Goal: Browse casually

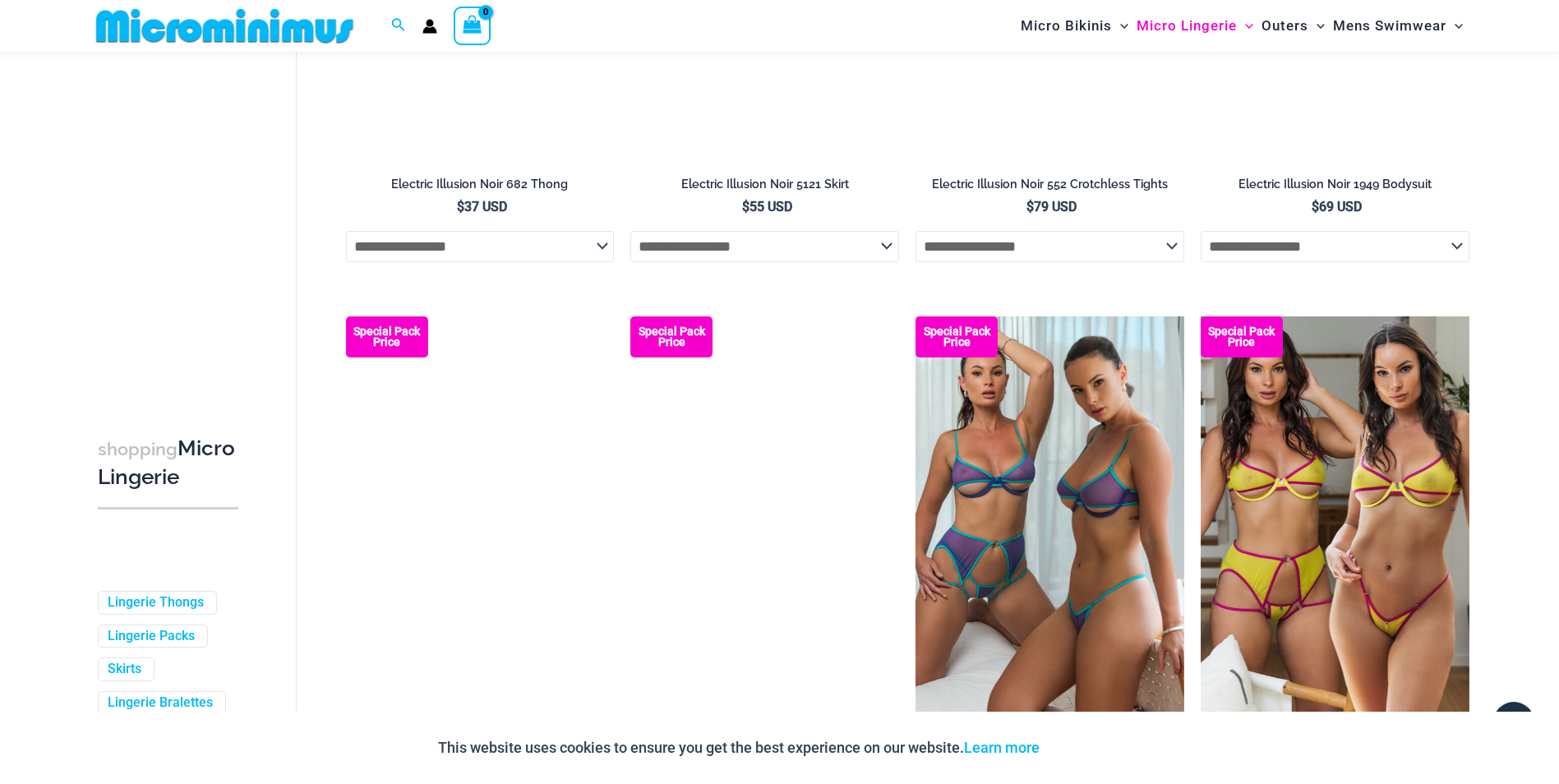
scroll to position [4010, 0]
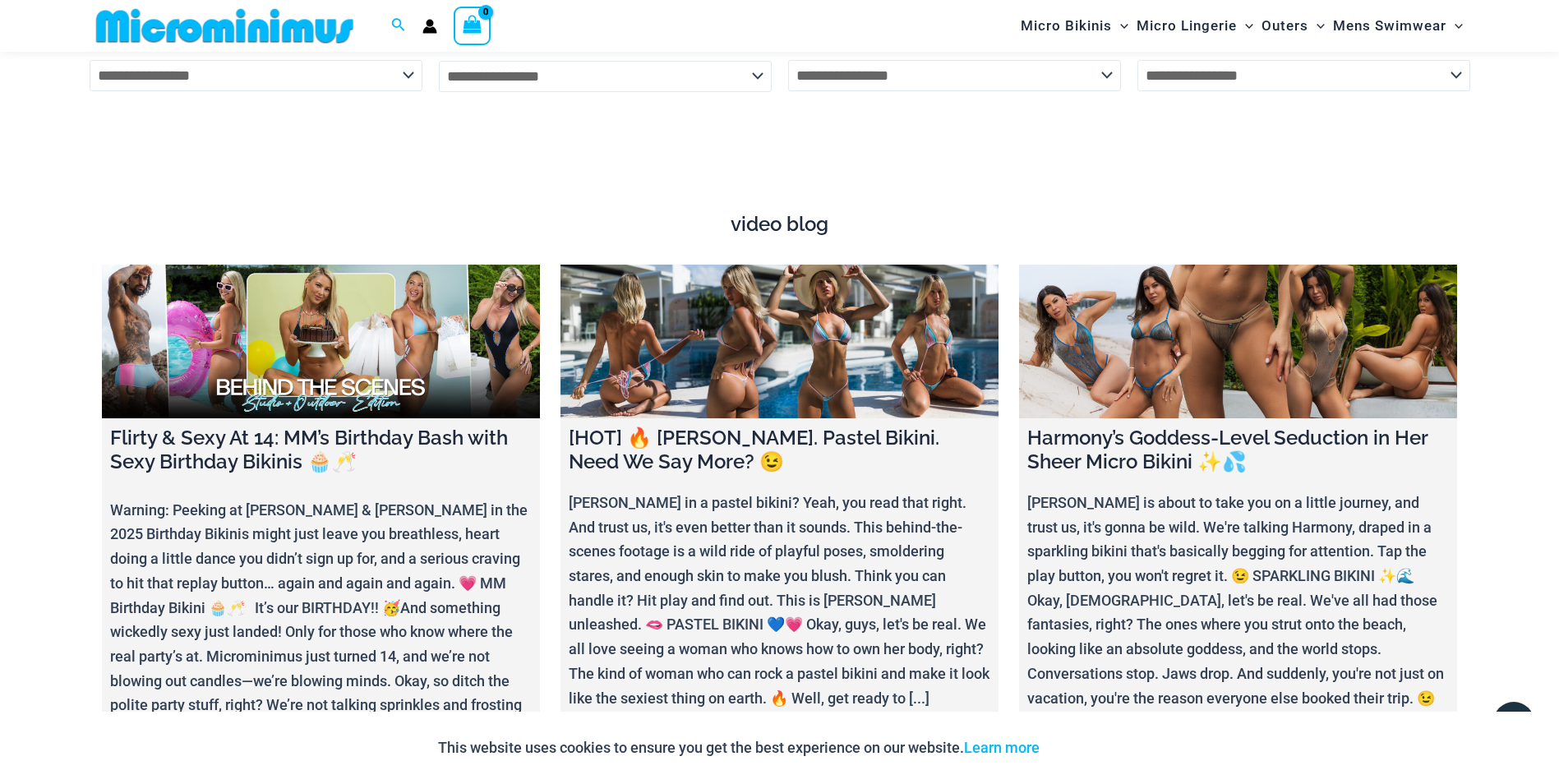
scroll to position [6310, 0]
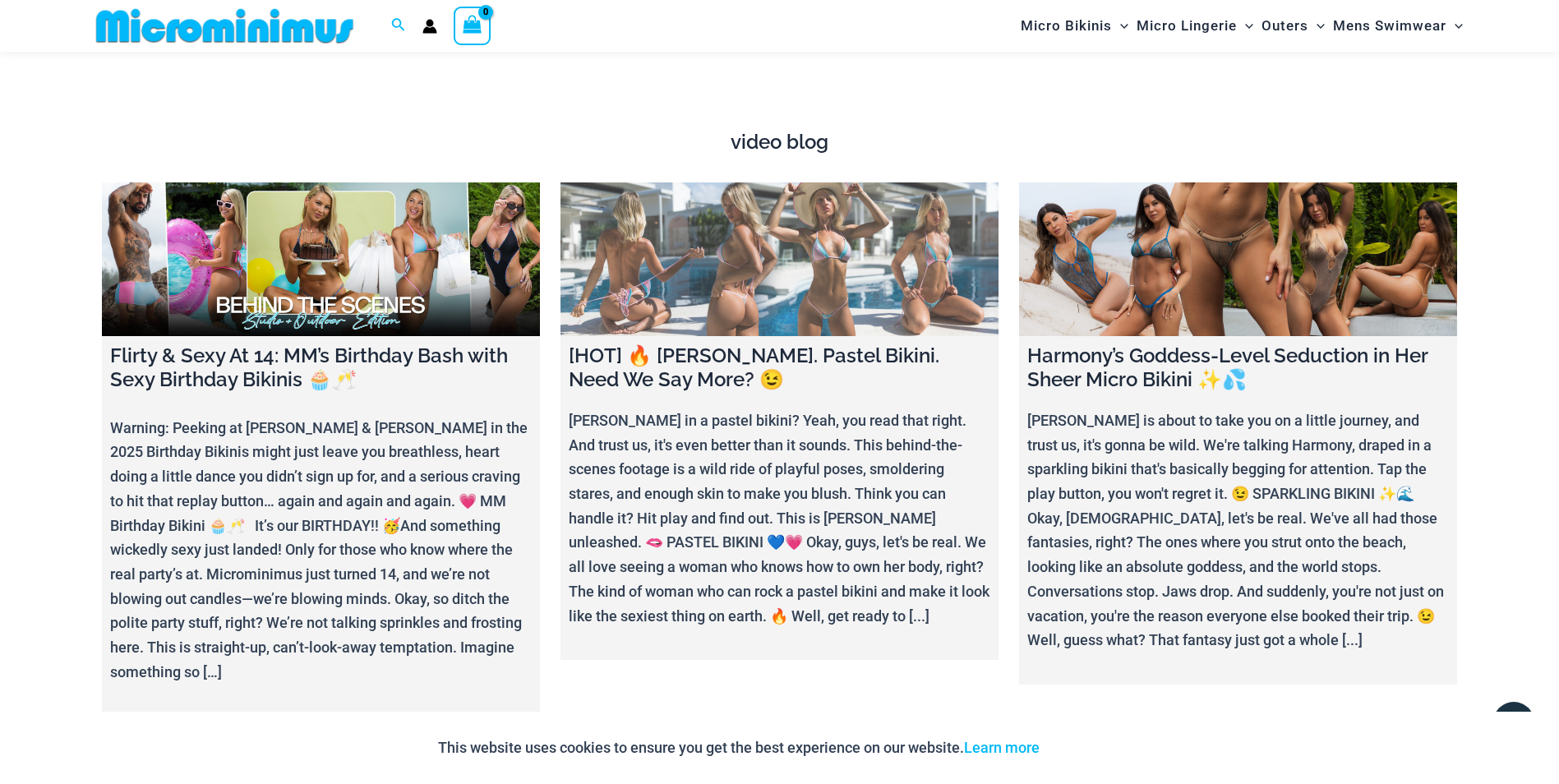
click at [835, 226] on link at bounding box center [779, 259] width 438 height 153
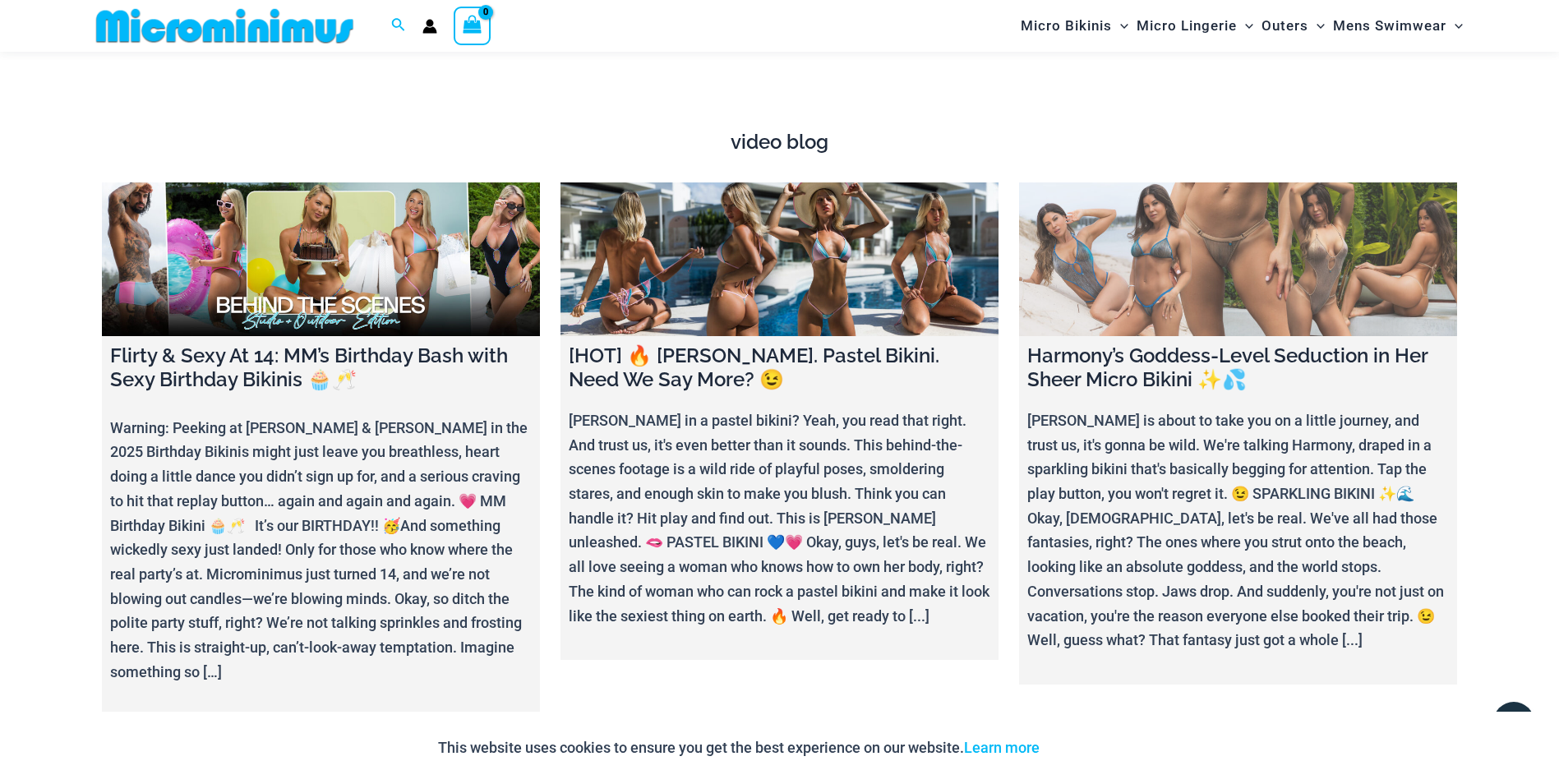
click at [1290, 240] on link at bounding box center [1237, 259] width 438 height 153
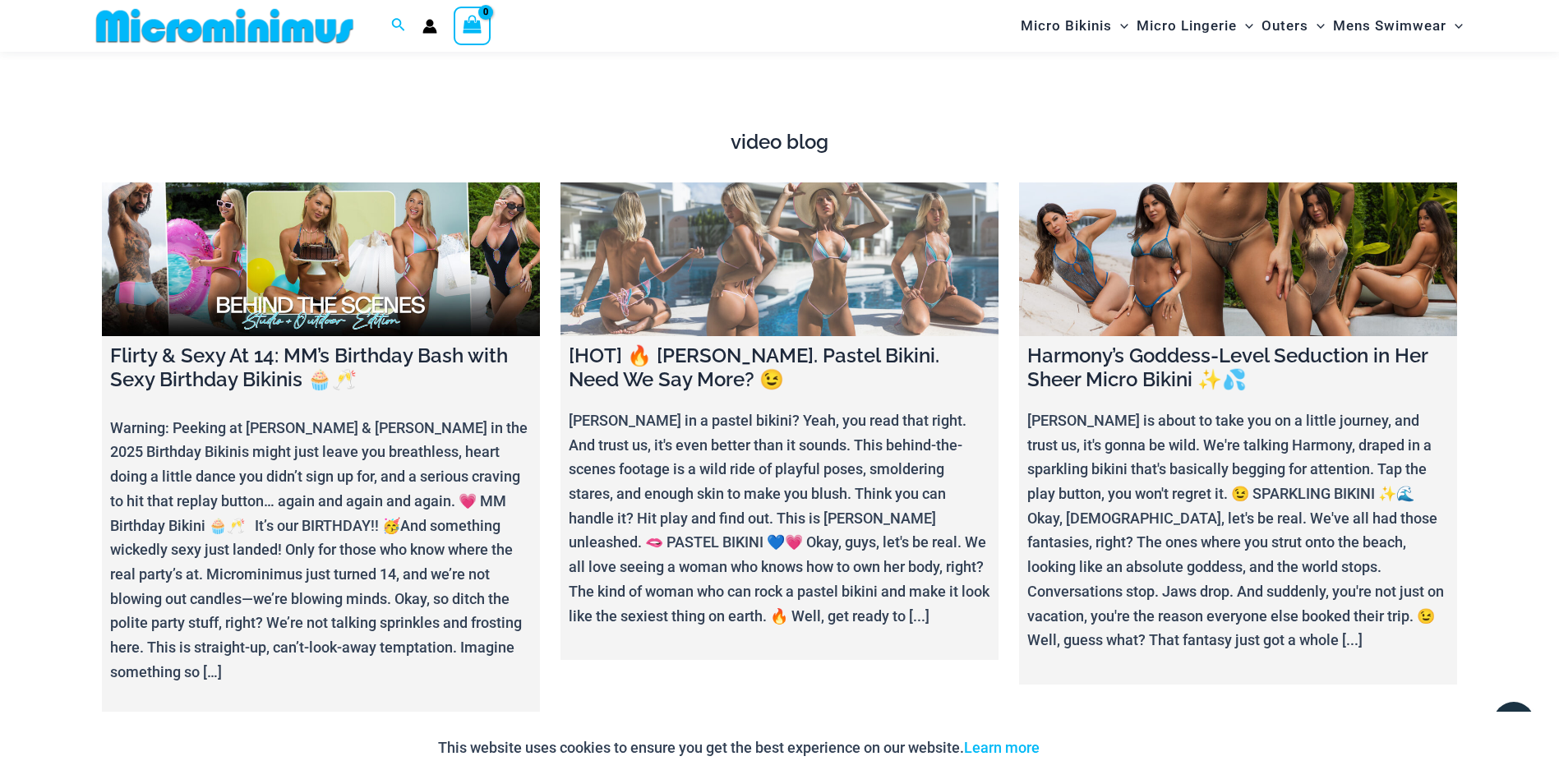
click at [829, 213] on link at bounding box center [779, 259] width 438 height 153
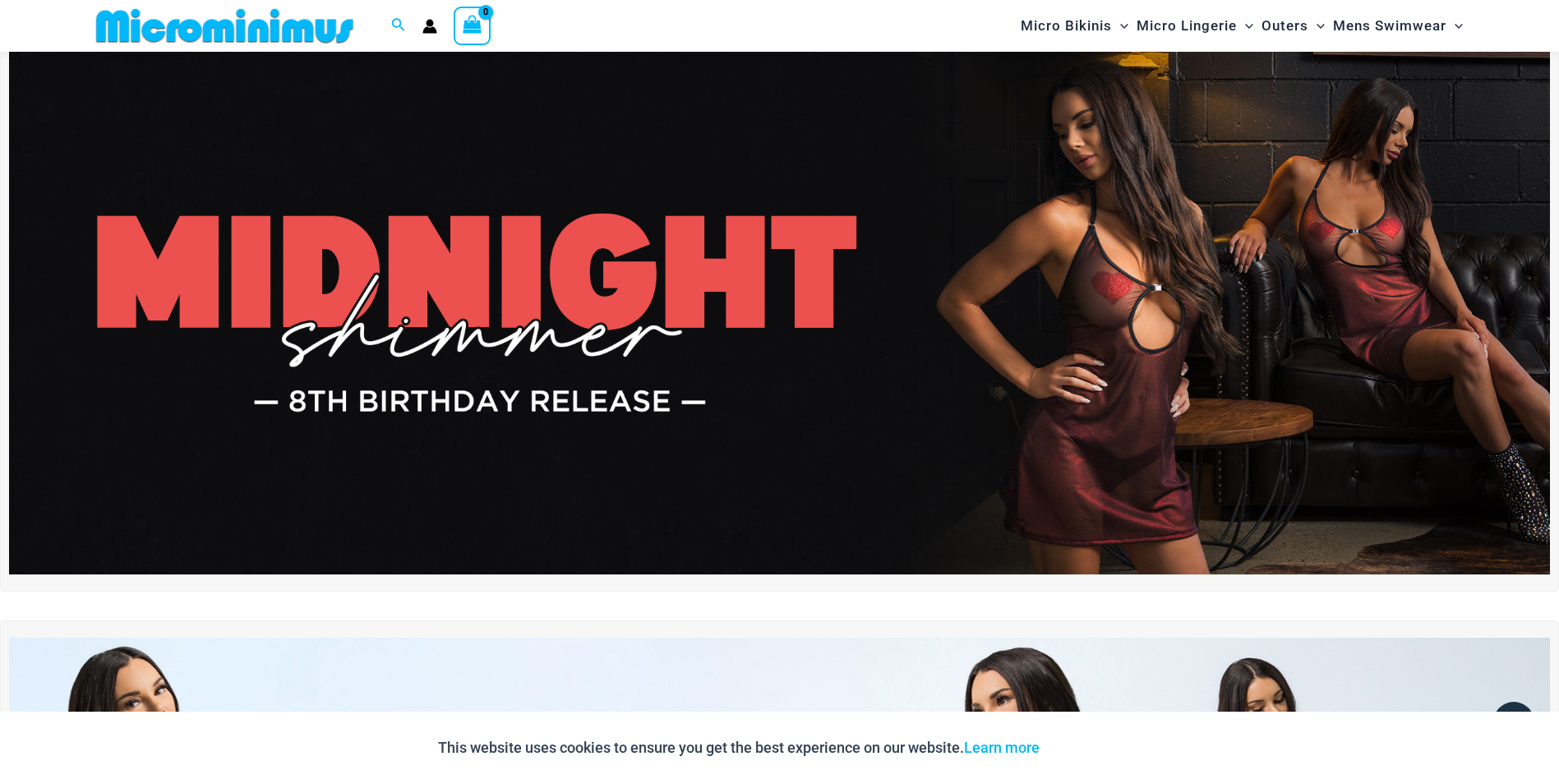
scroll to position [0, 0]
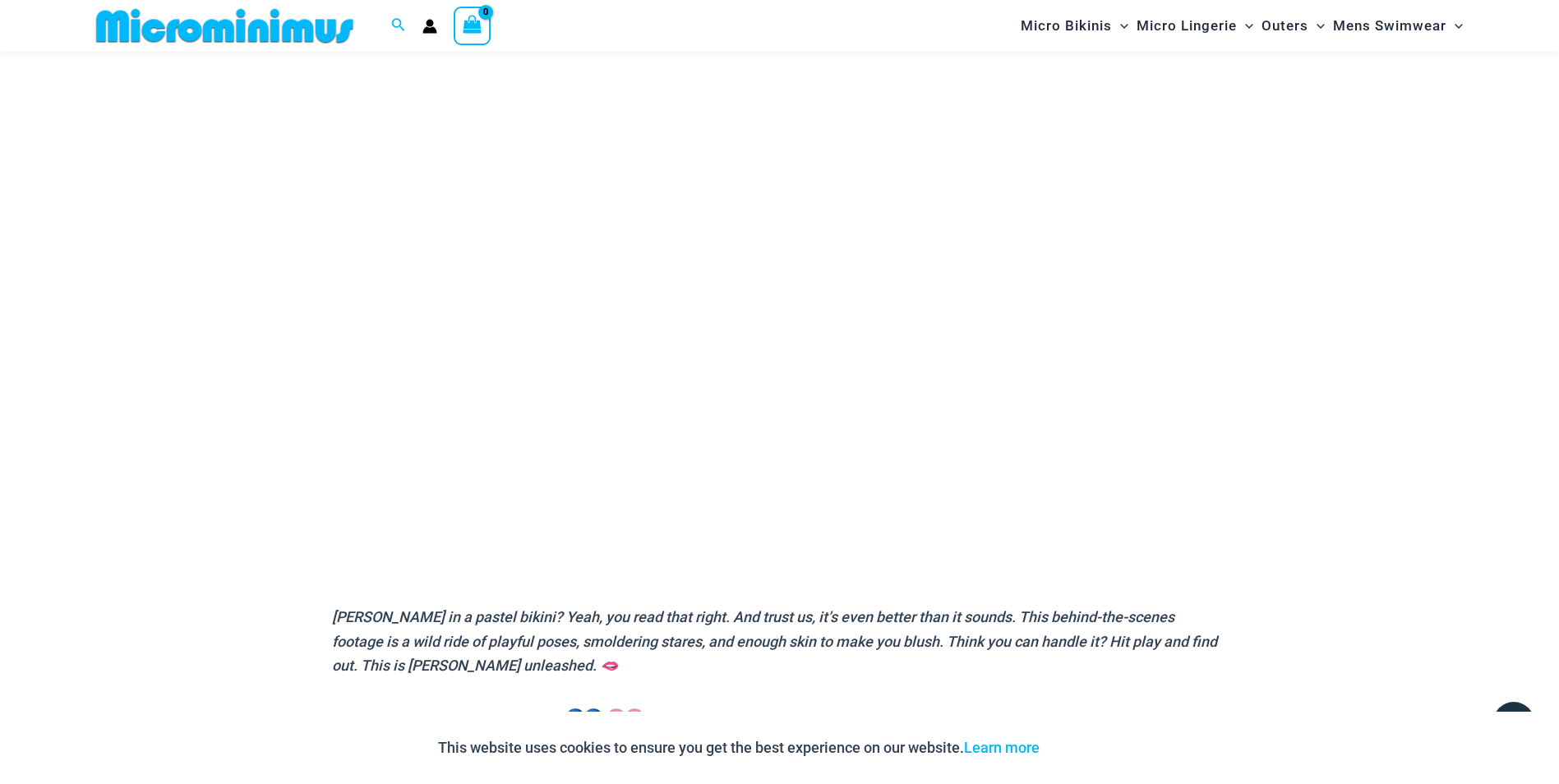
scroll to position [149, 0]
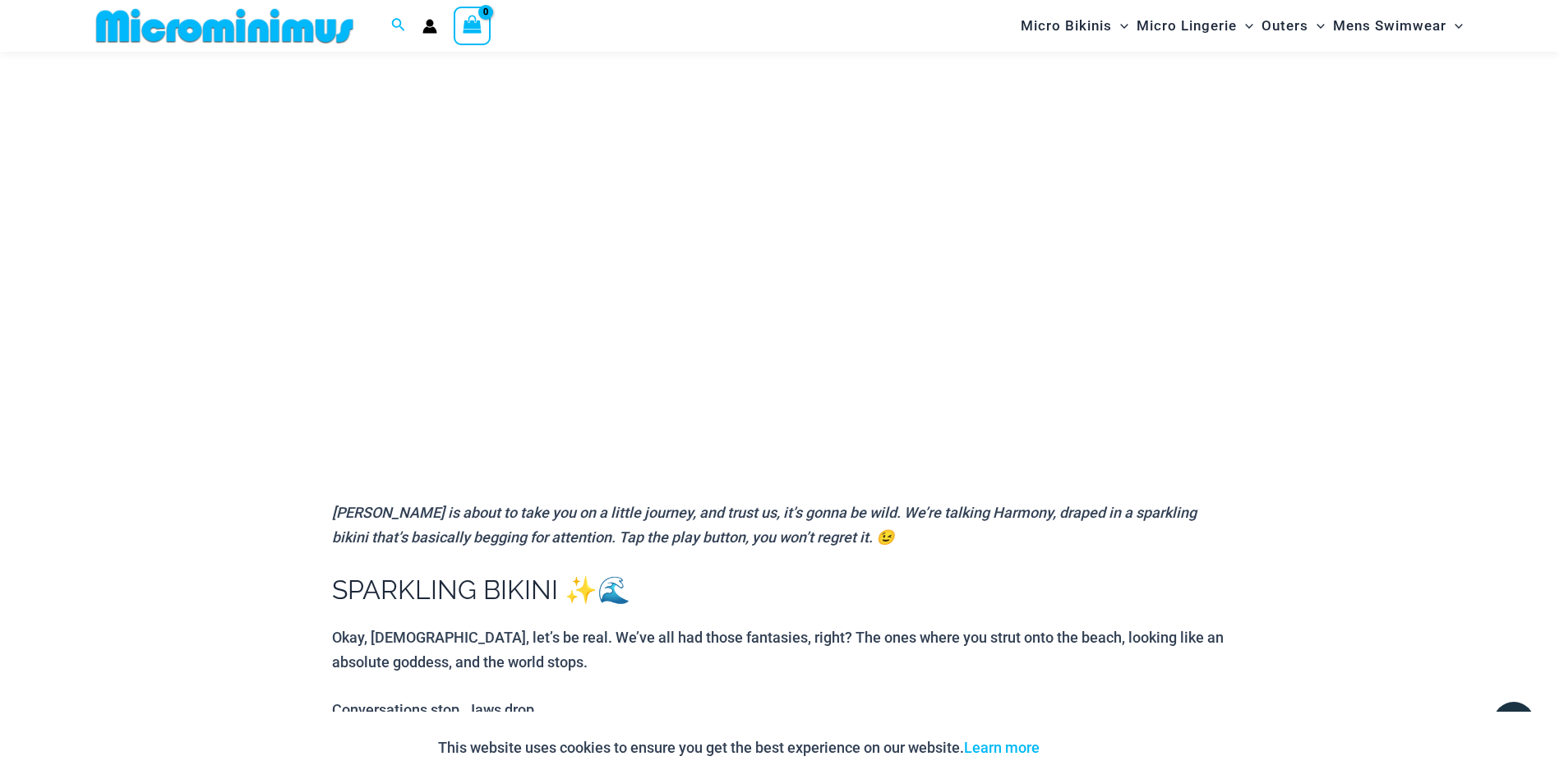
scroll to position [68, 0]
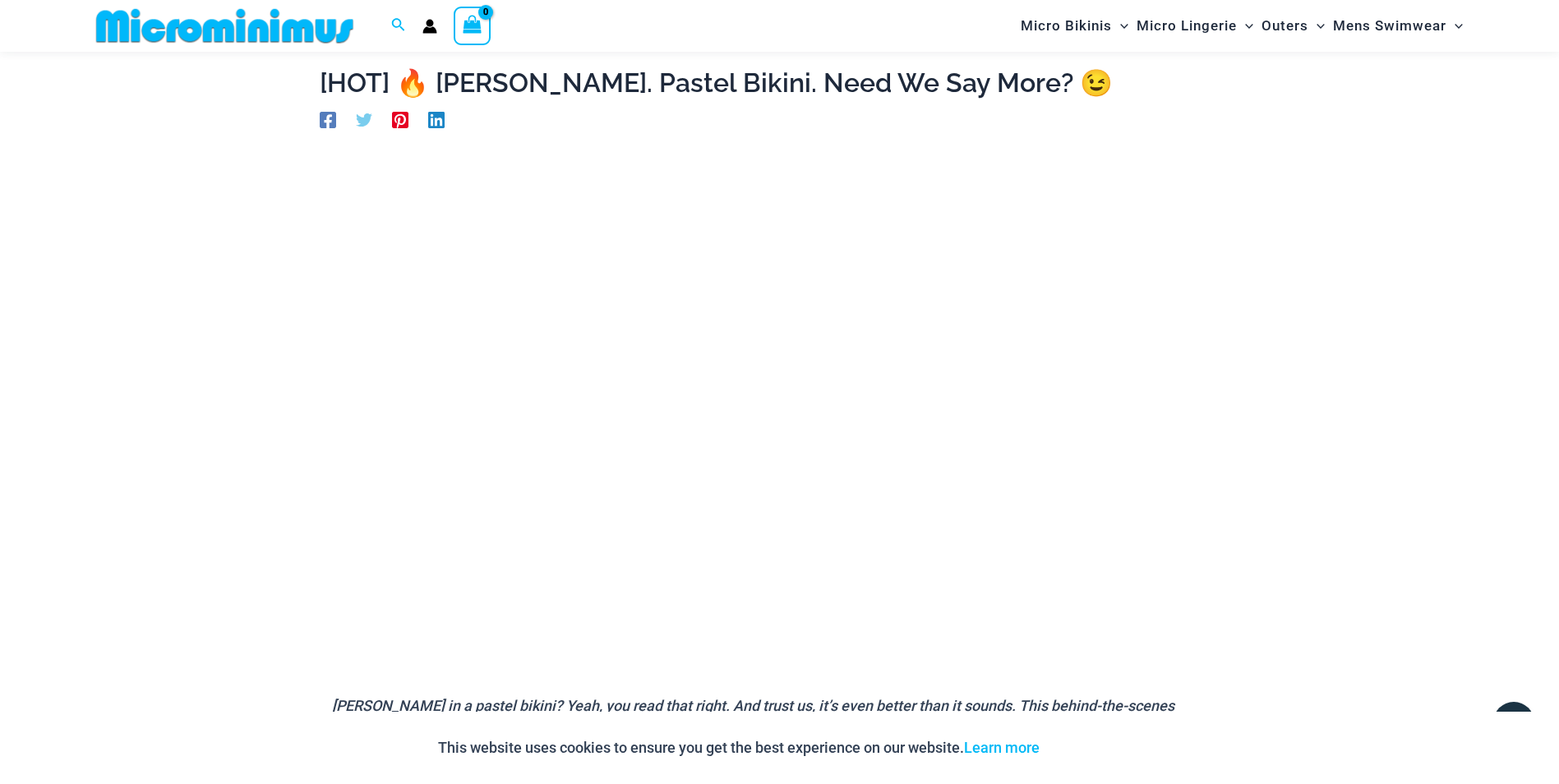
scroll to position [16, 0]
